Goal: Task Accomplishment & Management: Manage account settings

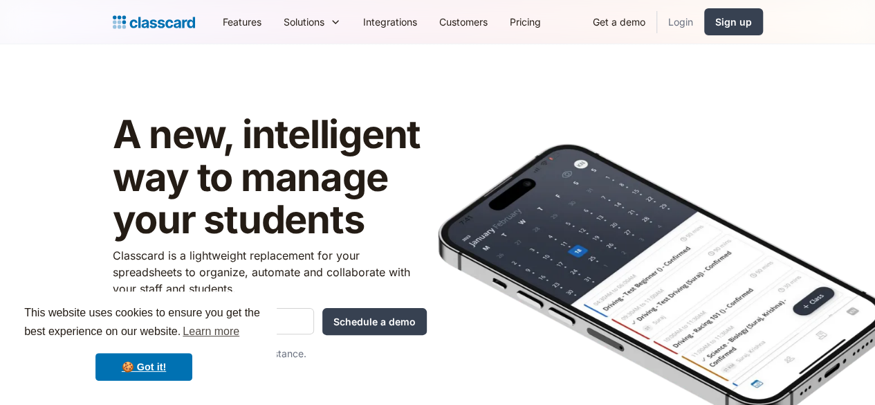
click at [704, 23] on link "Login" at bounding box center [680, 21] width 47 height 31
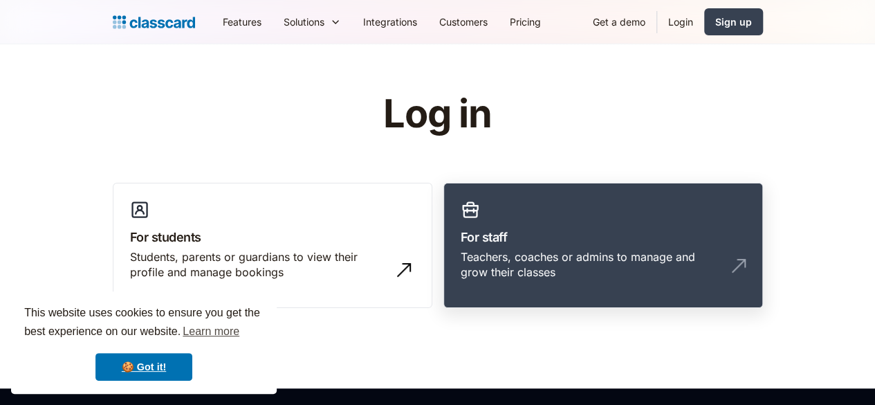
click at [529, 246] on link "For staff Teachers, coaches or admins to manage and grow their classes" at bounding box center [604, 246] width 320 height 126
